Goal: Transaction & Acquisition: Book appointment/travel/reservation

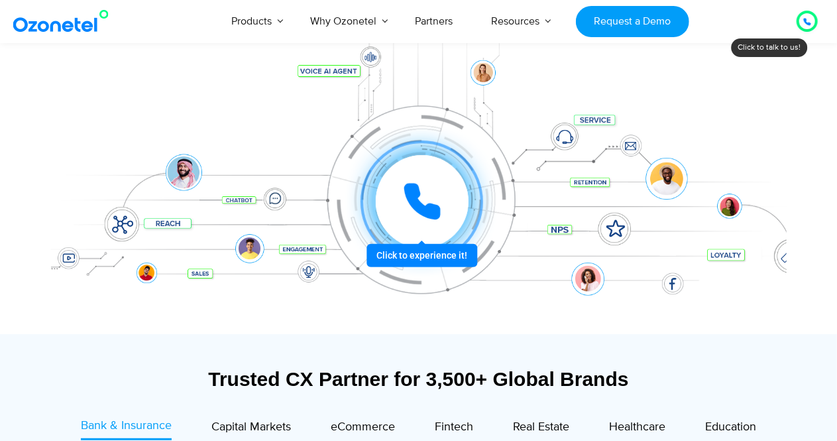
scroll to position [205, 0]
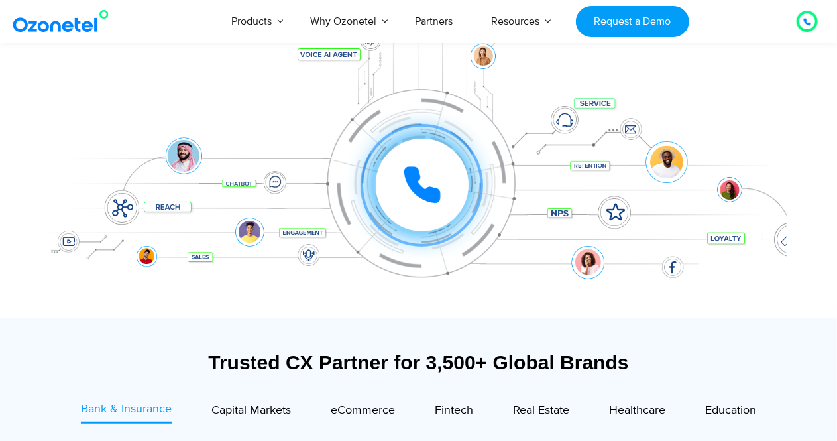
click at [404, 234] on div at bounding box center [421, 185] width 98 height 98
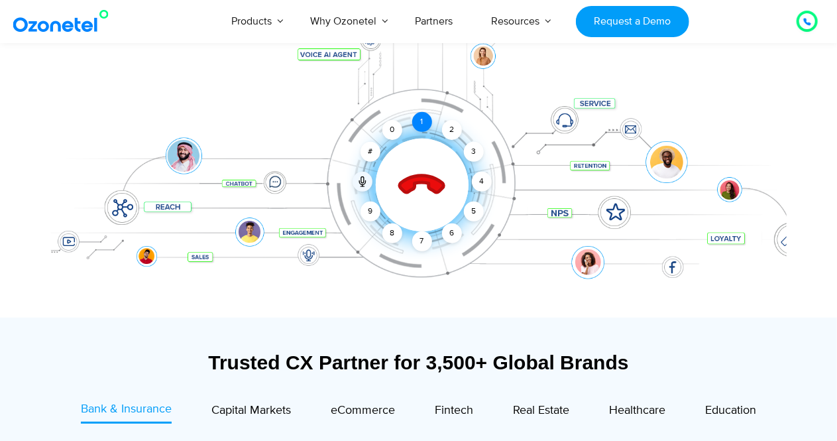
click at [424, 122] on div "1" at bounding box center [422, 122] width 20 height 20
click at [371, 214] on div "9" at bounding box center [370, 211] width 20 height 20
click at [444, 125] on div "2" at bounding box center [452, 130] width 20 height 20
click at [477, 144] on div "3" at bounding box center [473, 152] width 20 height 20
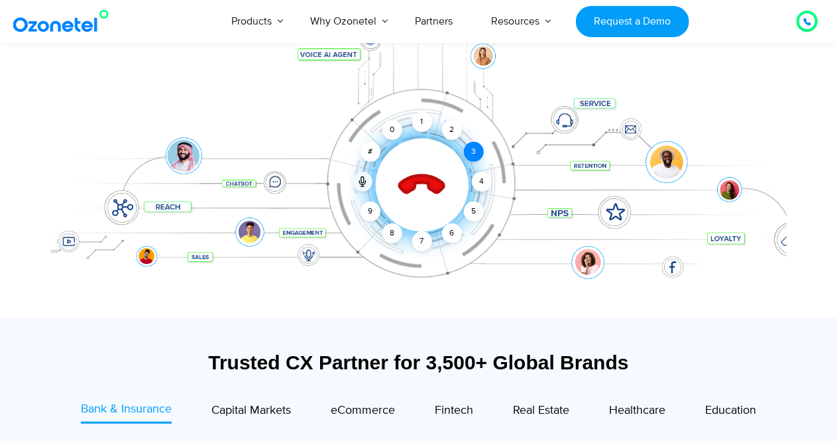
click at [477, 144] on div "3" at bounding box center [473, 152] width 20 height 20
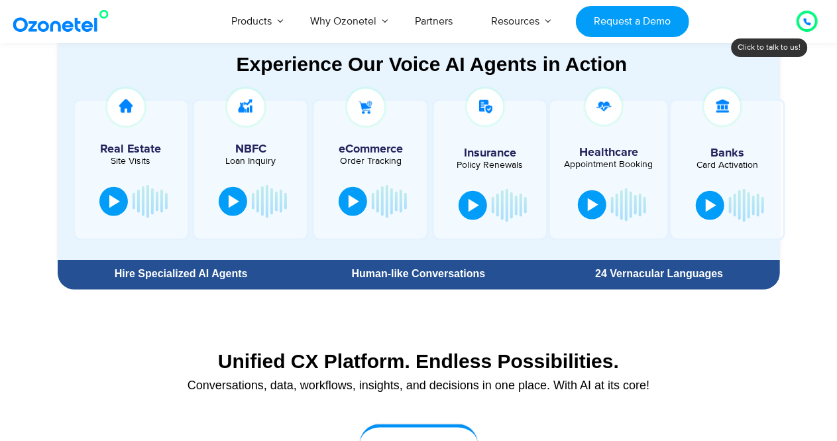
scroll to position [741, 0]
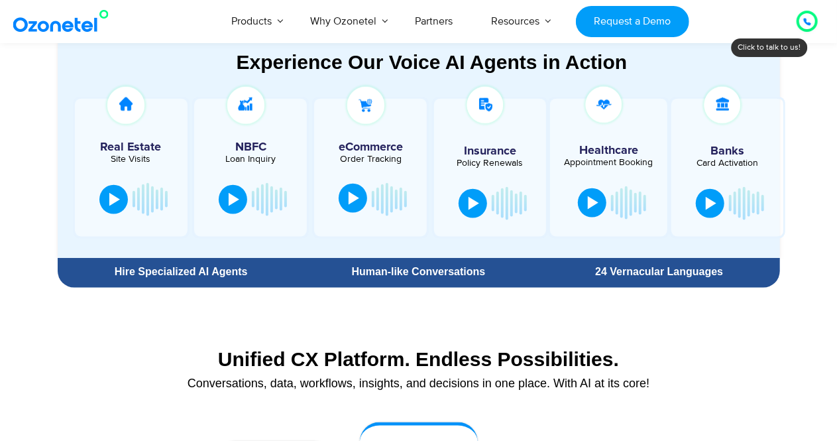
click at [350, 194] on div at bounding box center [353, 197] width 11 height 13
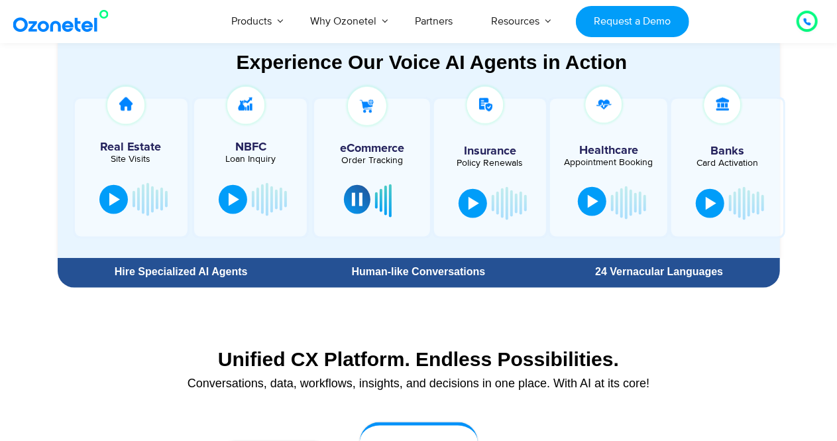
click at [588, 207] on div at bounding box center [593, 201] width 11 height 13
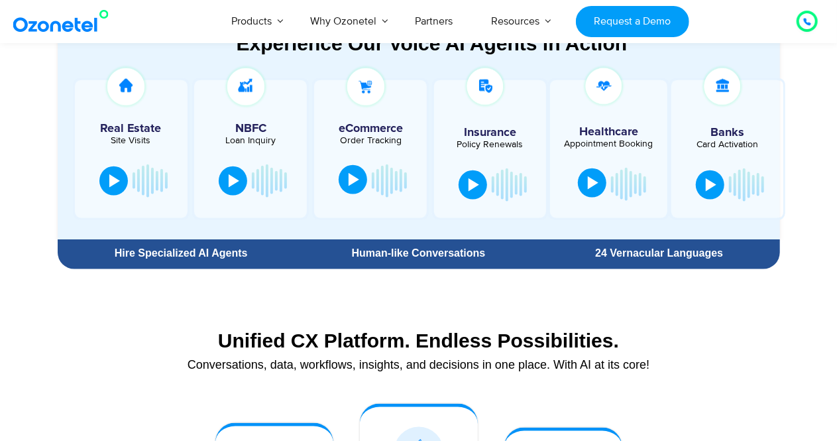
scroll to position [756, 0]
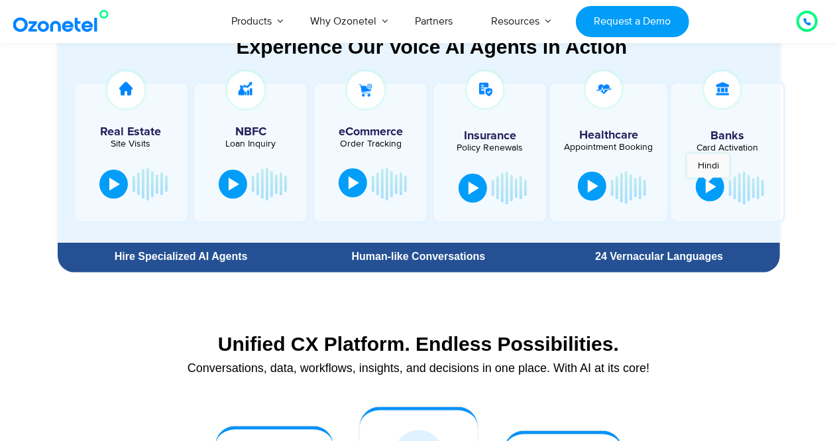
click at [708, 184] on div at bounding box center [711, 186] width 11 height 13
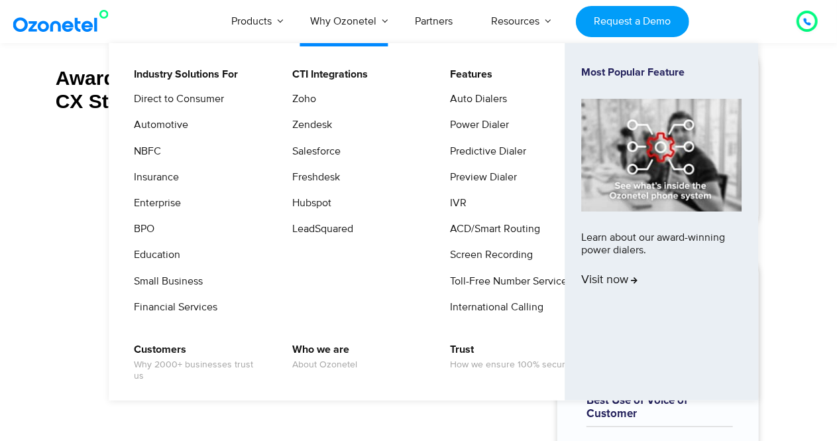
scroll to position [5319, 0]
click at [158, 256] on link "Education" at bounding box center [154, 254] width 57 height 17
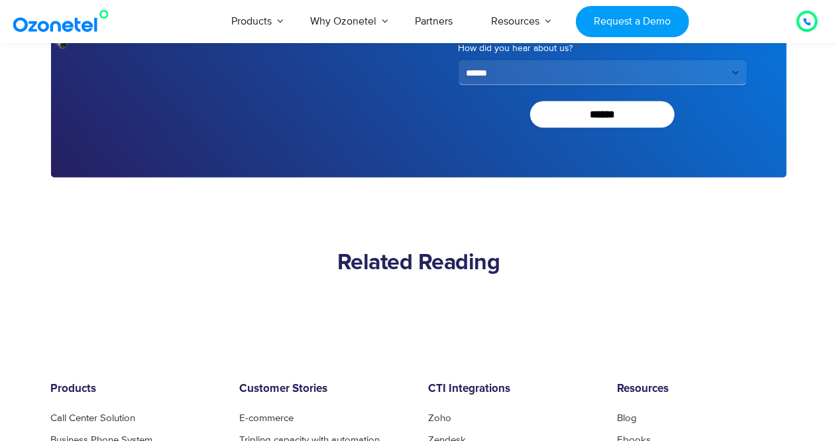
scroll to position [3929, 0]
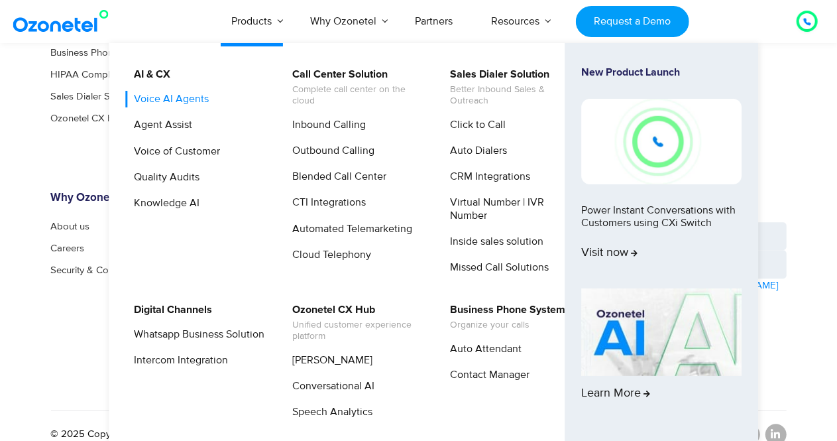
click at [182, 97] on link "Voice AI Agents" at bounding box center [168, 99] width 85 height 17
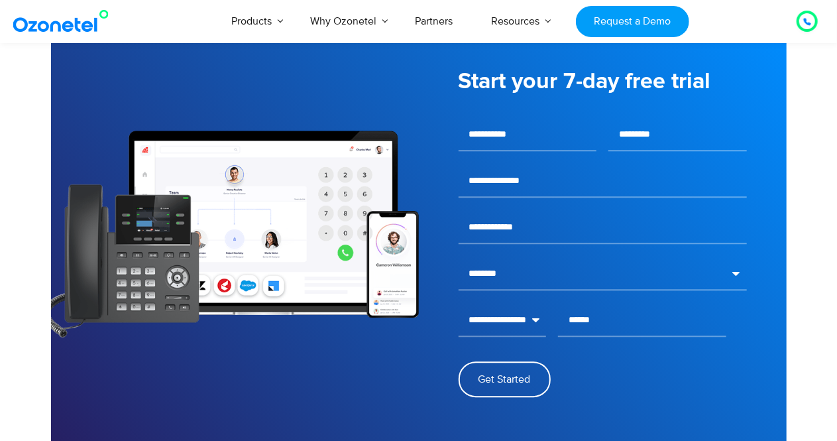
scroll to position [1774, 0]
click at [93, 174] on img at bounding box center [235, 233] width 368 height 207
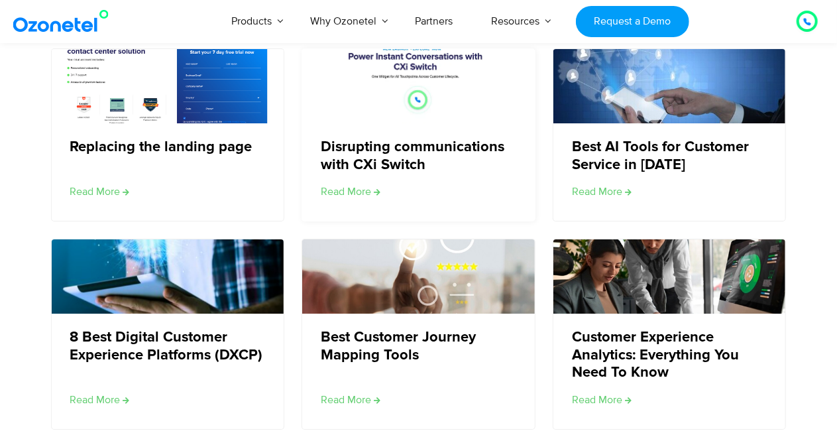
scroll to position [2307, 0]
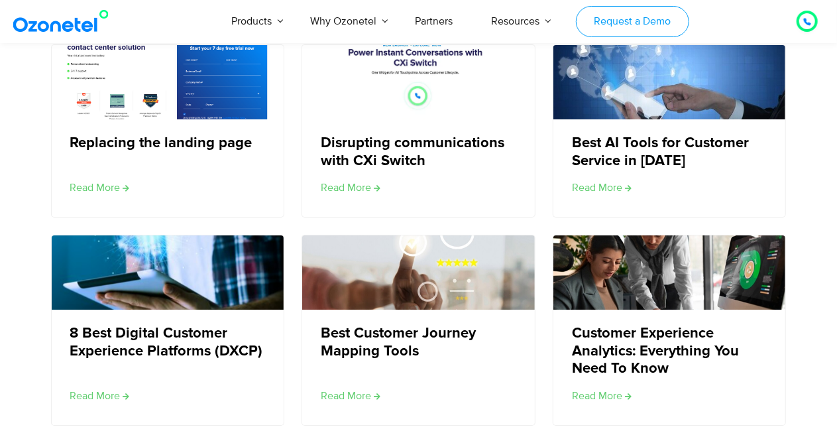
click at [634, 17] on link "Request a Demo" at bounding box center [632, 21] width 113 height 31
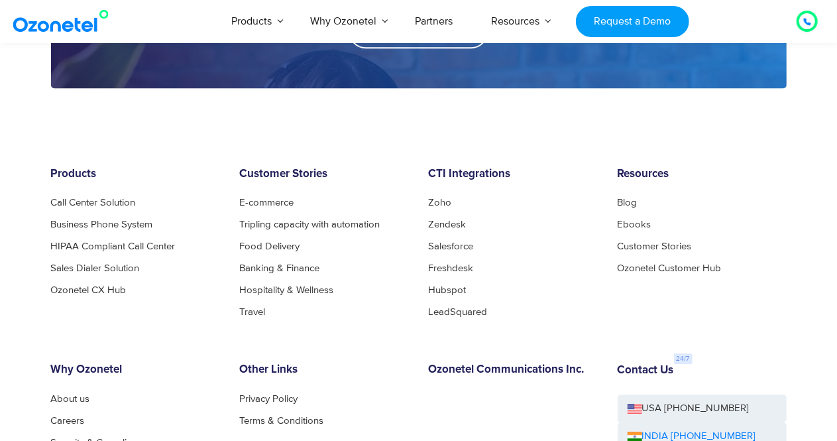
scroll to position [2251, 0]
